Goal: Transaction & Acquisition: Purchase product/service

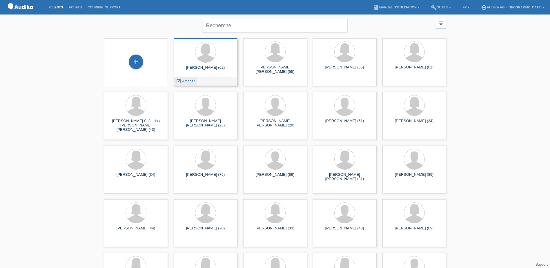
click at [194, 81] on span "Afficher" at bounding box center [188, 81] width 13 height 4
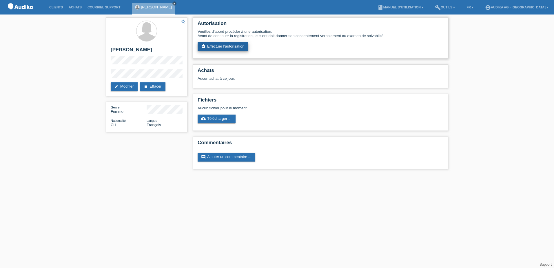
click at [234, 45] on link "assignment_turned_in Effectuer l’autorisation" at bounding box center [223, 46] width 51 height 9
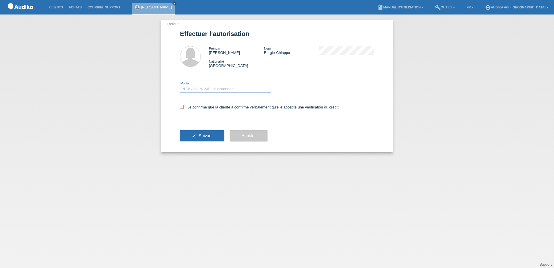
click at [212, 90] on select "Veuillez sélectionner CHF 1.00 - CHF 499.00 CHF 500.00 - CHF 1'999.00 CHF 2'000…" at bounding box center [225, 89] width 91 height 7
select select "3"
click at [180, 86] on select "Veuillez sélectionner CHF 1.00 - CHF 499.00 CHF 500.00 - CHF 1'999.00 CHF 2'000…" at bounding box center [225, 89] width 91 height 7
click at [182, 107] on icon at bounding box center [182, 107] width 4 height 4
click at [182, 107] on input "Je confirme que la cliente a confirmé verbalement qu'elle accepte une vérificat…" at bounding box center [182, 107] width 4 height 4
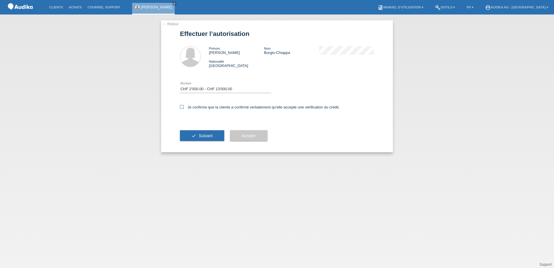
checkbox input "true"
click at [209, 136] on span "Suivant" at bounding box center [206, 135] width 14 height 5
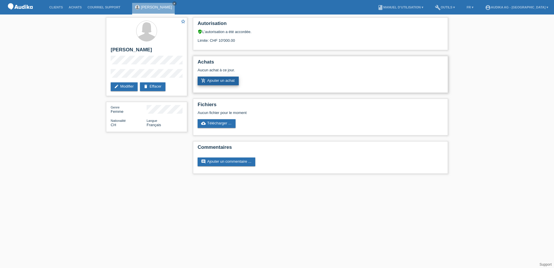
click at [230, 81] on link "add_shopping_cart Ajouter un achat" at bounding box center [218, 81] width 41 height 9
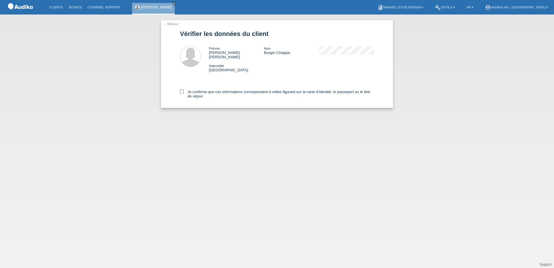
click at [180, 90] on icon at bounding box center [182, 92] width 4 height 4
click at [180, 90] on input "Je confirme que ces informations correspondent à celles figurant sur la carte d…" at bounding box center [182, 92] width 4 height 4
checkbox input "true"
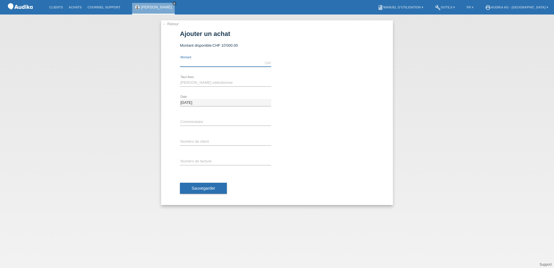
click at [195, 65] on input "text" at bounding box center [225, 62] width 91 height 7
type input "3938.00"
drag, startPoint x: 189, startPoint y: 81, endPoint x: 202, endPoint y: 83, distance: 13.4
click at [189, 81] on select "Veuillez sélectionner 12 versements 24 versements" at bounding box center [225, 82] width 91 height 7
select select "178"
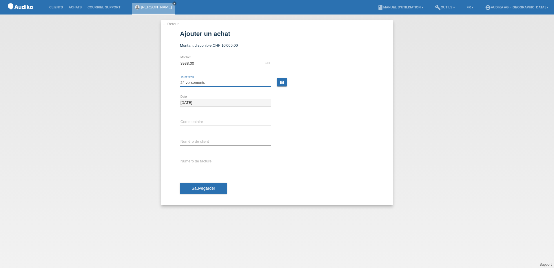
click at [180, 79] on select "Veuillez sélectionner 12 versements 24 versements" at bounding box center [225, 82] width 91 height 7
click at [170, 26] on link "← Retour" at bounding box center [171, 24] width 16 height 4
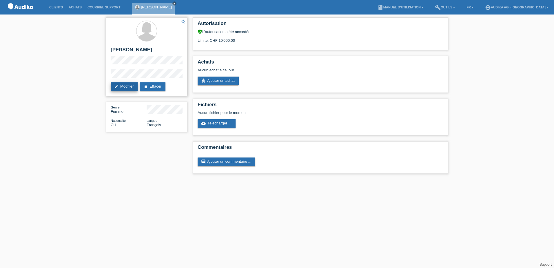
click at [132, 91] on link "edit Modifier" at bounding box center [124, 86] width 27 height 9
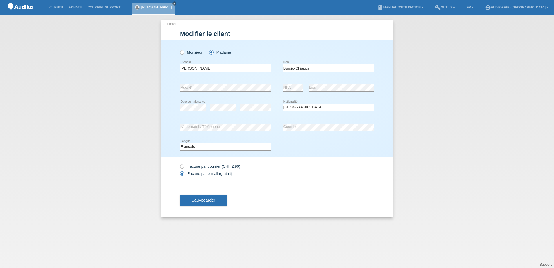
select select "CH"
click at [213, 128] on div "error N° de natel / Téléphone error Courriel" at bounding box center [277, 127] width 194 height 20
click at [213, 199] on span "Sauvegarder" at bounding box center [204, 200] width 24 height 5
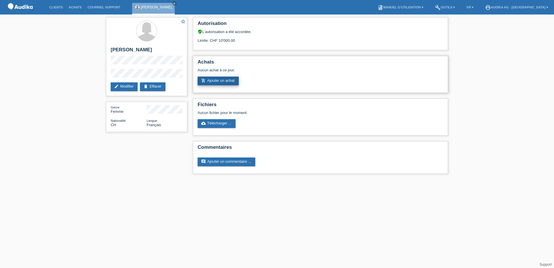
click at [225, 79] on link "add_shopping_cart Ajouter un achat" at bounding box center [218, 81] width 41 height 9
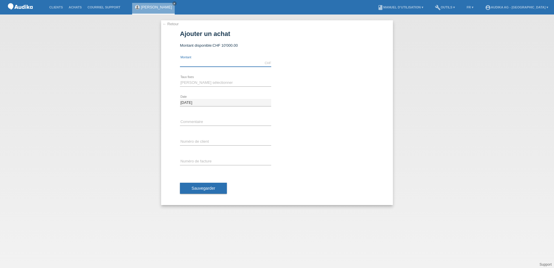
click at [209, 65] on input "text" at bounding box center [225, 62] width 91 height 7
type input "3938.00"
click at [197, 81] on select "Veuillez sélectionner 12 versements 24 versements" at bounding box center [225, 82] width 91 height 7
select select "178"
click at [180, 79] on select "Veuillez sélectionner 12 versements 24 versements" at bounding box center [225, 82] width 91 height 7
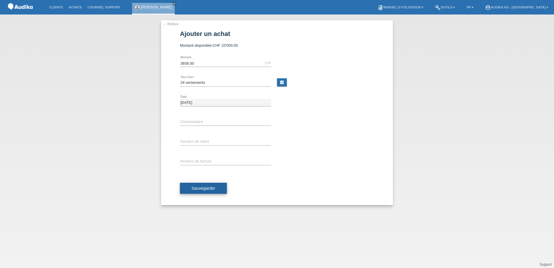
click at [192, 189] on span "Sauvegarder" at bounding box center [204, 188] width 24 height 5
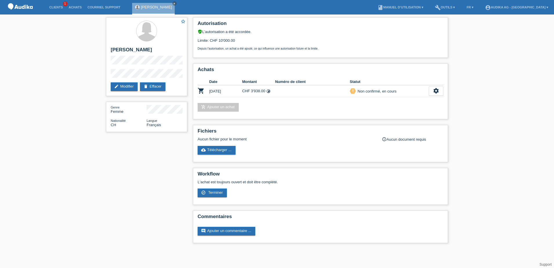
drag, startPoint x: 56, startPoint y: 8, endPoint x: 75, endPoint y: 39, distance: 36.2
click at [56, 8] on link "Clients" at bounding box center [55, 7] width 19 height 3
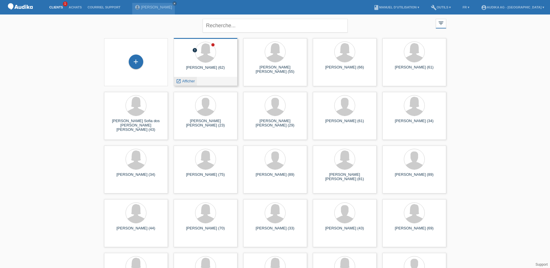
click at [188, 81] on span "Afficher" at bounding box center [188, 81] width 13 height 4
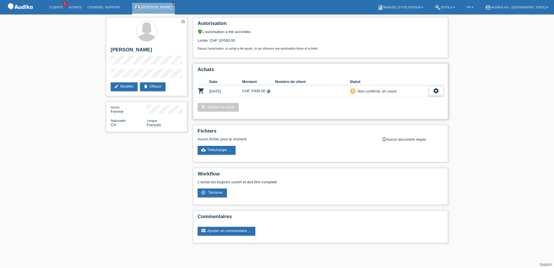
click at [437, 93] on icon "settings" at bounding box center [436, 91] width 6 height 6
click at [398, 108] on span "Télécharger CGV" at bounding box center [403, 108] width 31 height 7
click at [437, 92] on icon "settings" at bounding box center [436, 91] width 6 height 6
click at [395, 100] on span "Afficher" at bounding box center [395, 100] width 14 height 7
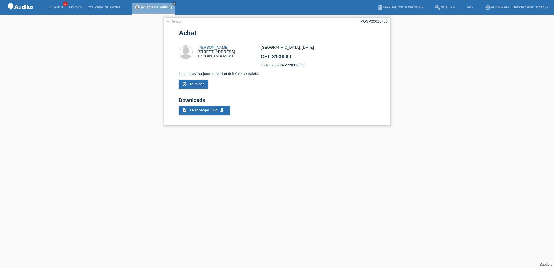
click at [174, 22] on link "← Retour" at bounding box center [174, 21] width 16 height 4
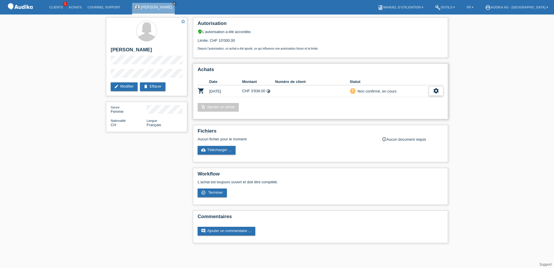
click at [434, 92] on icon "settings" at bounding box center [436, 91] width 6 height 6
click at [396, 118] on span "Terminer" at bounding box center [396, 117] width 17 height 7
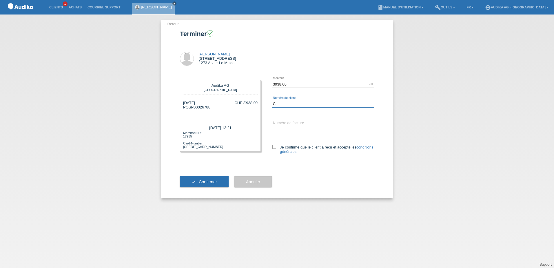
click at [285, 105] on input "C" at bounding box center [323, 103] width 102 height 7
paste input "14052420"
type input "C14052420"
click at [287, 121] on input "SOI" at bounding box center [323, 123] width 102 height 7
drag, startPoint x: 212, startPoint y: 108, endPoint x: 189, endPoint y: 108, distance: 22.6
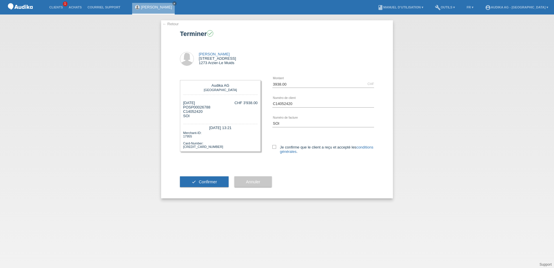
click at [189, 108] on div "29.08.2025 POSP00026788 C14052420 SOI CHF 3'938.00" at bounding box center [220, 109] width 74 height 17
copy div "SP00026788"
click at [78, 38] on div "← Retour Terminer check Maria Gabriela Burgio-Chiappa 15 chemin de la Rencontre…" at bounding box center [277, 140] width 554 height 253
drag, startPoint x: 468, startPoint y: 54, endPoint x: 453, endPoint y: 6, distance: 50.2
click at [468, 54] on div "← Retour Terminer check Maria Gabriela Burgio-Chiappa 15 chemin de la Rencontre…" at bounding box center [277, 140] width 554 height 253
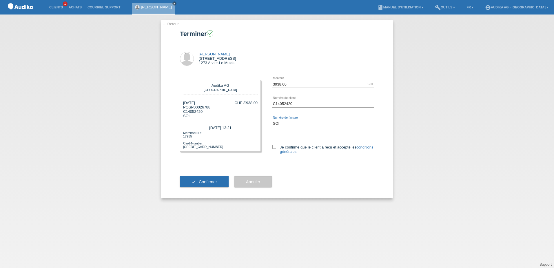
click at [284, 122] on input "SOI" at bounding box center [323, 123] width 102 height 7
paste input "00034936"
type input "SOI00034936"
click at [270, 148] on div "3938.00 CHF error Montant C14052420 error" at bounding box center [317, 119] width 113 height 91
click at [273, 148] on icon at bounding box center [274, 147] width 4 height 4
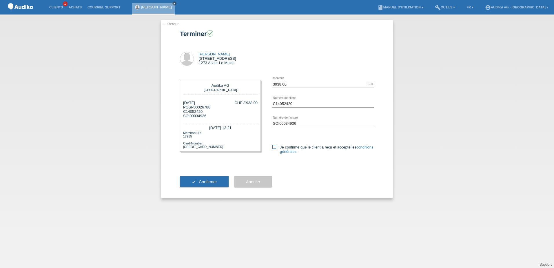
click at [273, 148] on input "Je confirme que le client a reçu et accepté les conditions générales ." at bounding box center [274, 147] width 4 height 4
checkbox input "true"
click at [213, 181] on span "Confirmer" at bounding box center [208, 181] width 18 height 5
drag, startPoint x: 235, startPoint y: 254, endPoint x: 236, endPoint y: 236, distance: 18.6
click at [235, 254] on div "← Retour Terminer check Maria Gabriela Burgio-Chiappa 15 chemin de la Rencontre…" at bounding box center [277, 140] width 554 height 253
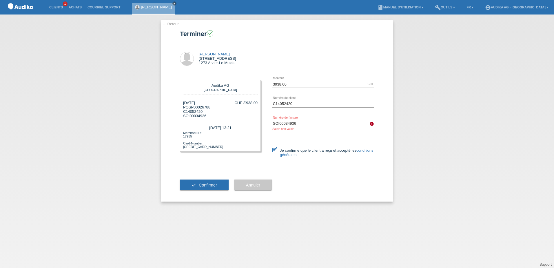
drag, startPoint x: 298, startPoint y: 123, endPoint x: 280, endPoint y: 123, distance: 18.0
click at [280, 123] on input "SOI00034936" at bounding box center [323, 123] width 102 height 7
paste input "text"
click at [215, 181] on button "check Confirmer" at bounding box center [204, 184] width 49 height 11
drag, startPoint x: 402, startPoint y: 99, endPoint x: 398, endPoint y: 99, distance: 3.5
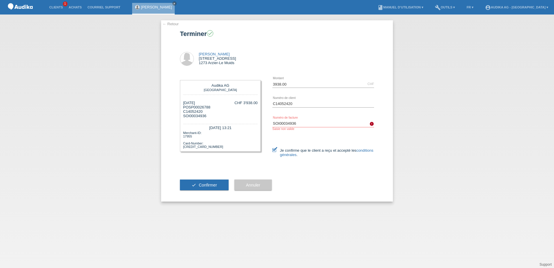
click at [402, 99] on div "← Retour Terminer check Maria Gabriela Burgio-Chiappa 15 chemin de la Rencontre…" at bounding box center [277, 140] width 554 height 253
click at [301, 124] on input "SOI00034936" at bounding box center [323, 123] width 102 height 7
type input "SOI000349362"
click at [192, 185] on icon "check" at bounding box center [194, 185] width 5 height 5
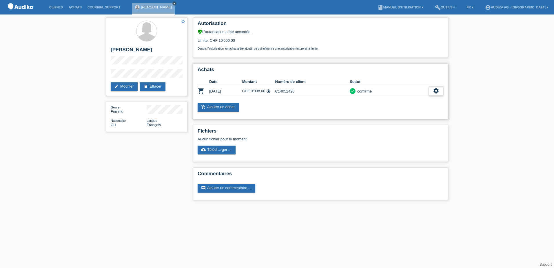
click at [436, 89] on icon "settings" at bounding box center [436, 91] width 6 height 6
click at [385, 117] on span "Télécharger les détails du financement" at bounding box center [401, 117] width 66 height 7
